Goal: Task Accomplishment & Management: Complete application form

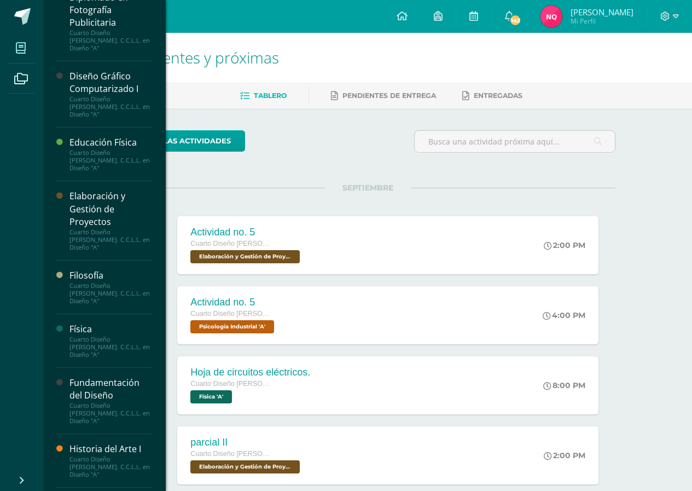
scroll to position [274, 0]
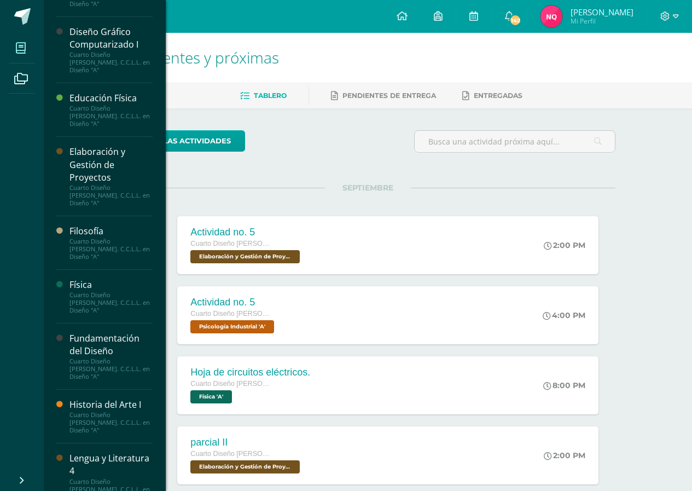
click at [15, 47] on span at bounding box center [21, 48] width 25 height 25
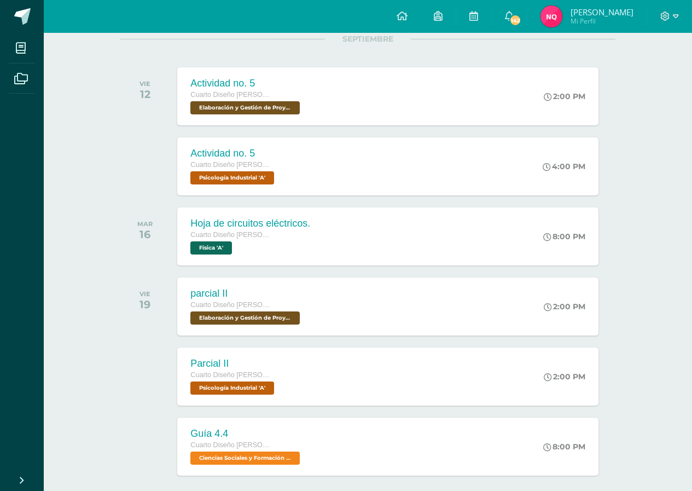
scroll to position [202, 0]
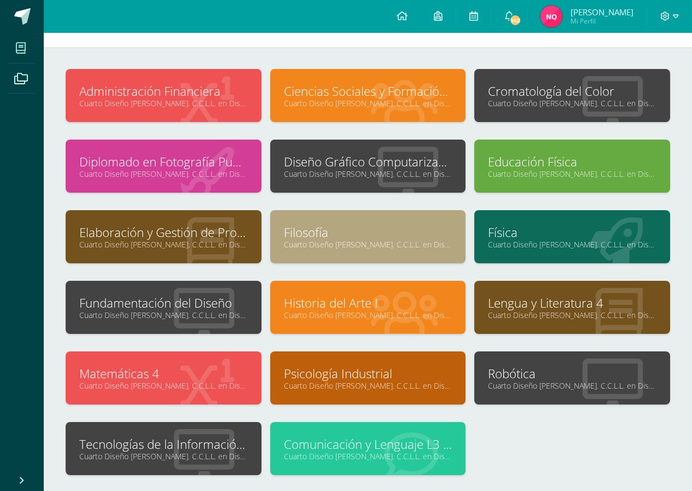
scroll to position [110, 0]
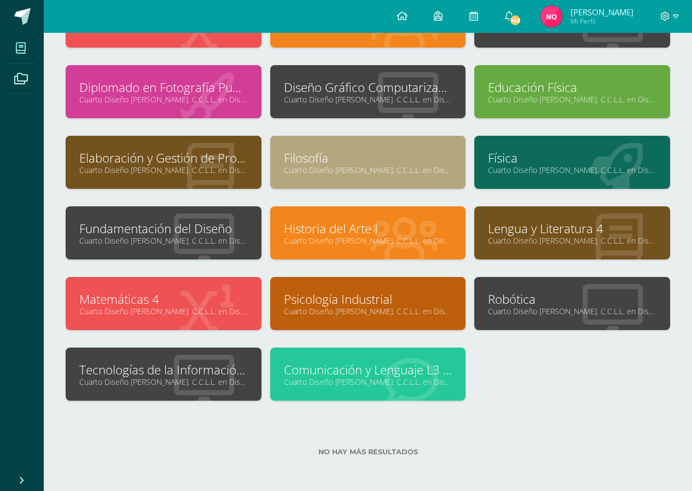
click at [195, 374] on link "Tecnologías de la Información y la Comunicación 4" at bounding box center [163, 369] width 169 height 17
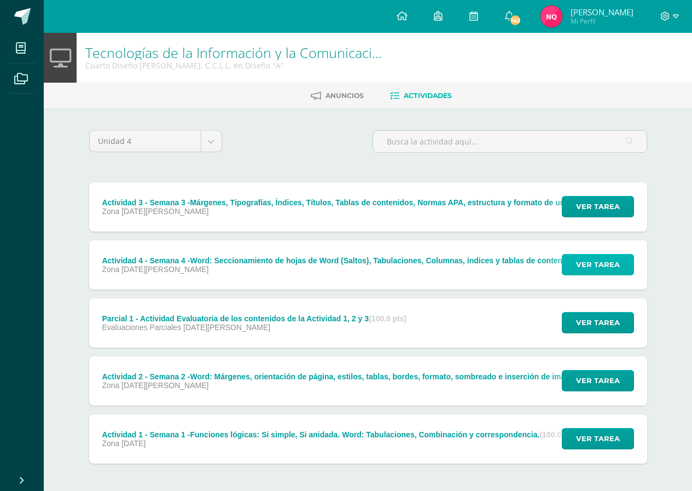
click at [587, 256] on span "Ver tarea" at bounding box center [598, 264] width 44 height 20
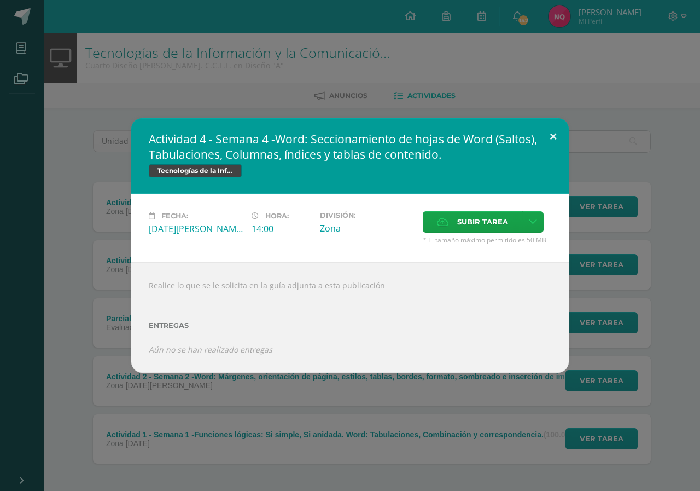
click at [553, 134] on button at bounding box center [553, 136] width 31 height 37
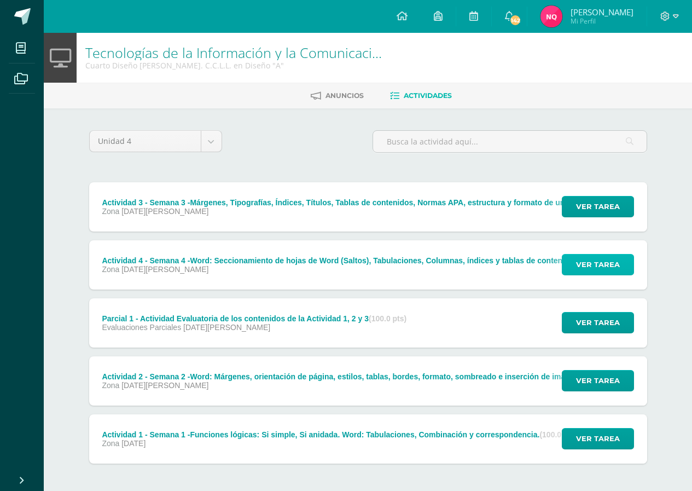
click at [588, 265] on span "Ver tarea" at bounding box center [598, 264] width 44 height 20
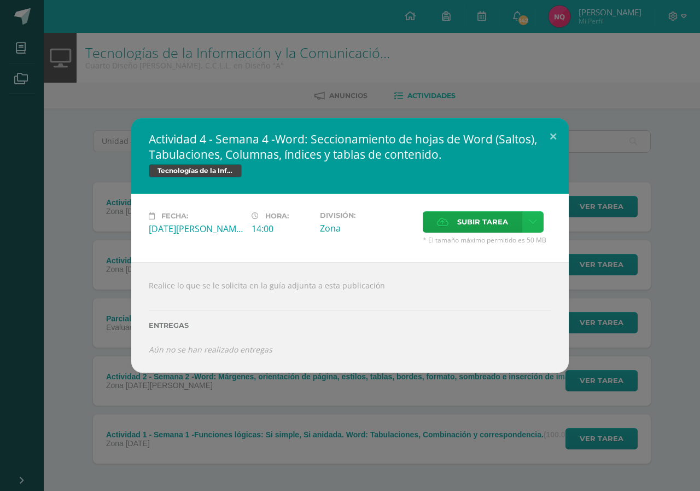
click at [529, 221] on icon at bounding box center [533, 221] width 8 height 9
click at [504, 239] on link "Subir enlace" at bounding box center [494, 245] width 109 height 17
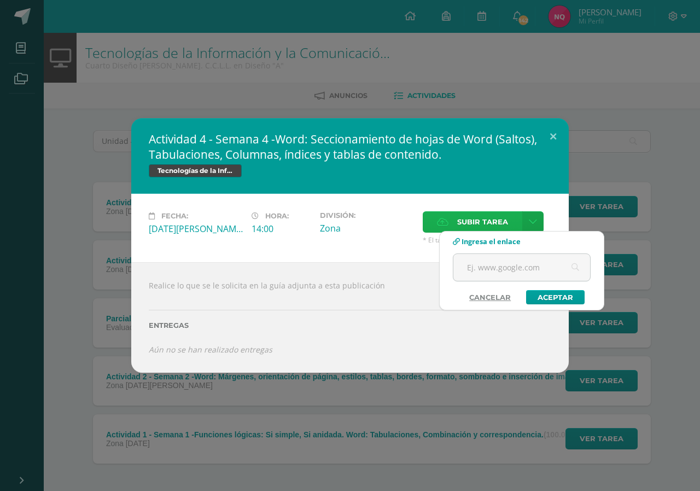
click at [450, 218] on label "Subir tarea" at bounding box center [473, 221] width 100 height 21
click at [0, 0] on input "Subir tarea" at bounding box center [0, 0] width 0 height 0
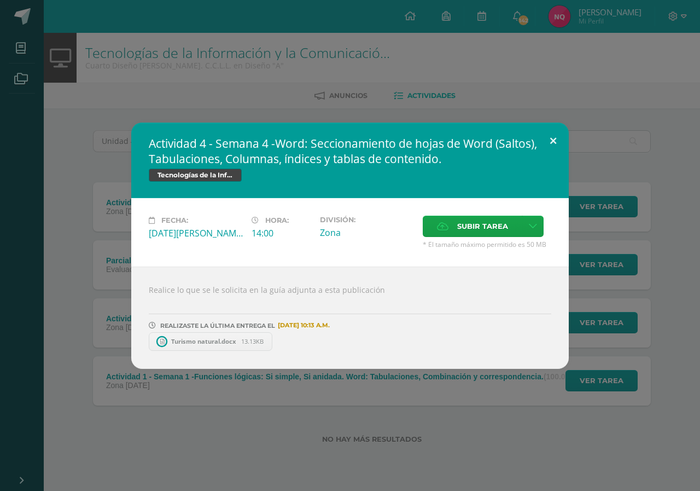
click at [551, 137] on button at bounding box center [553, 141] width 31 height 37
